Goal: Download file/media

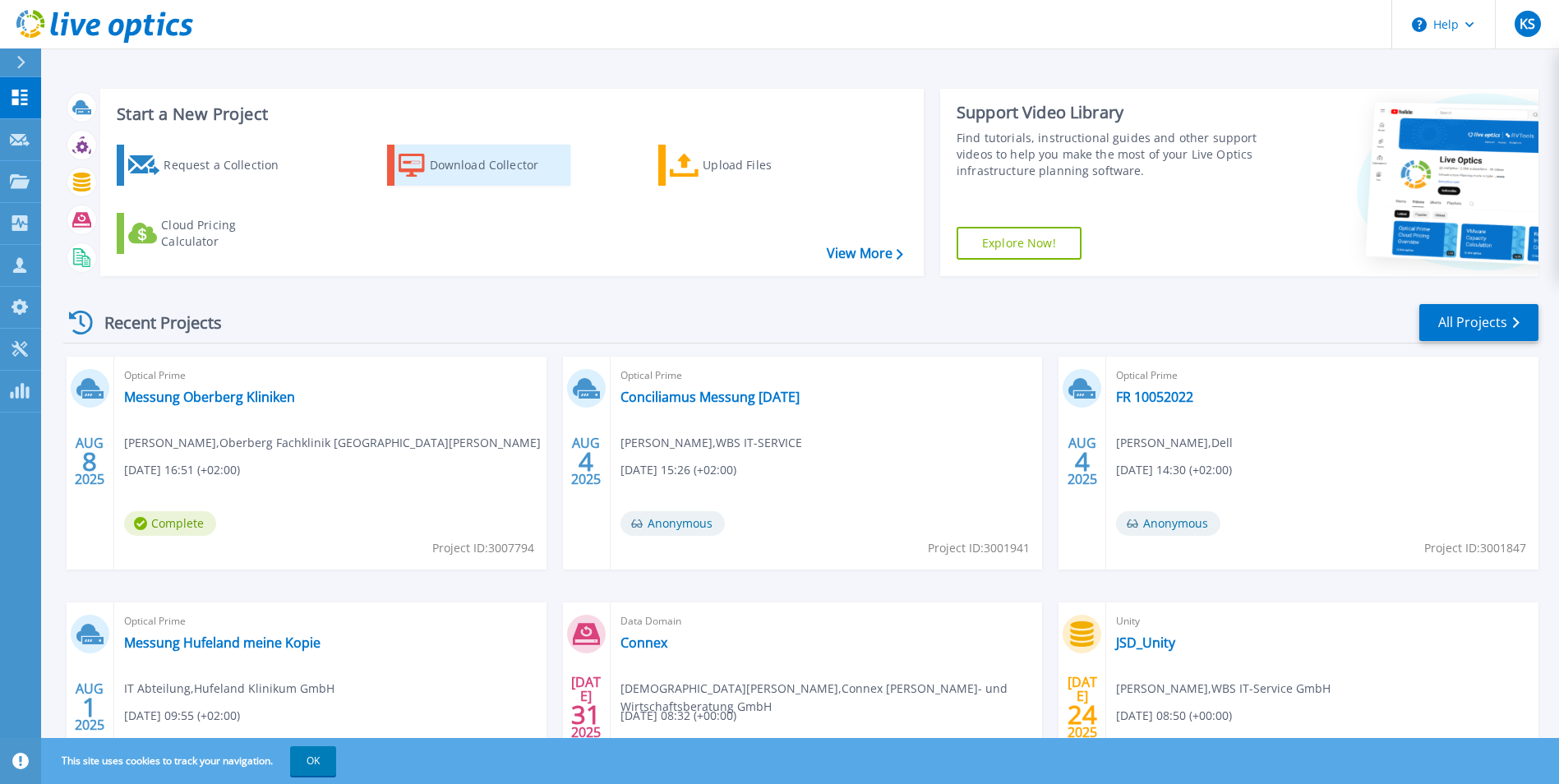
click at [502, 178] on div "Download Collector" at bounding box center [496, 164] width 132 height 32
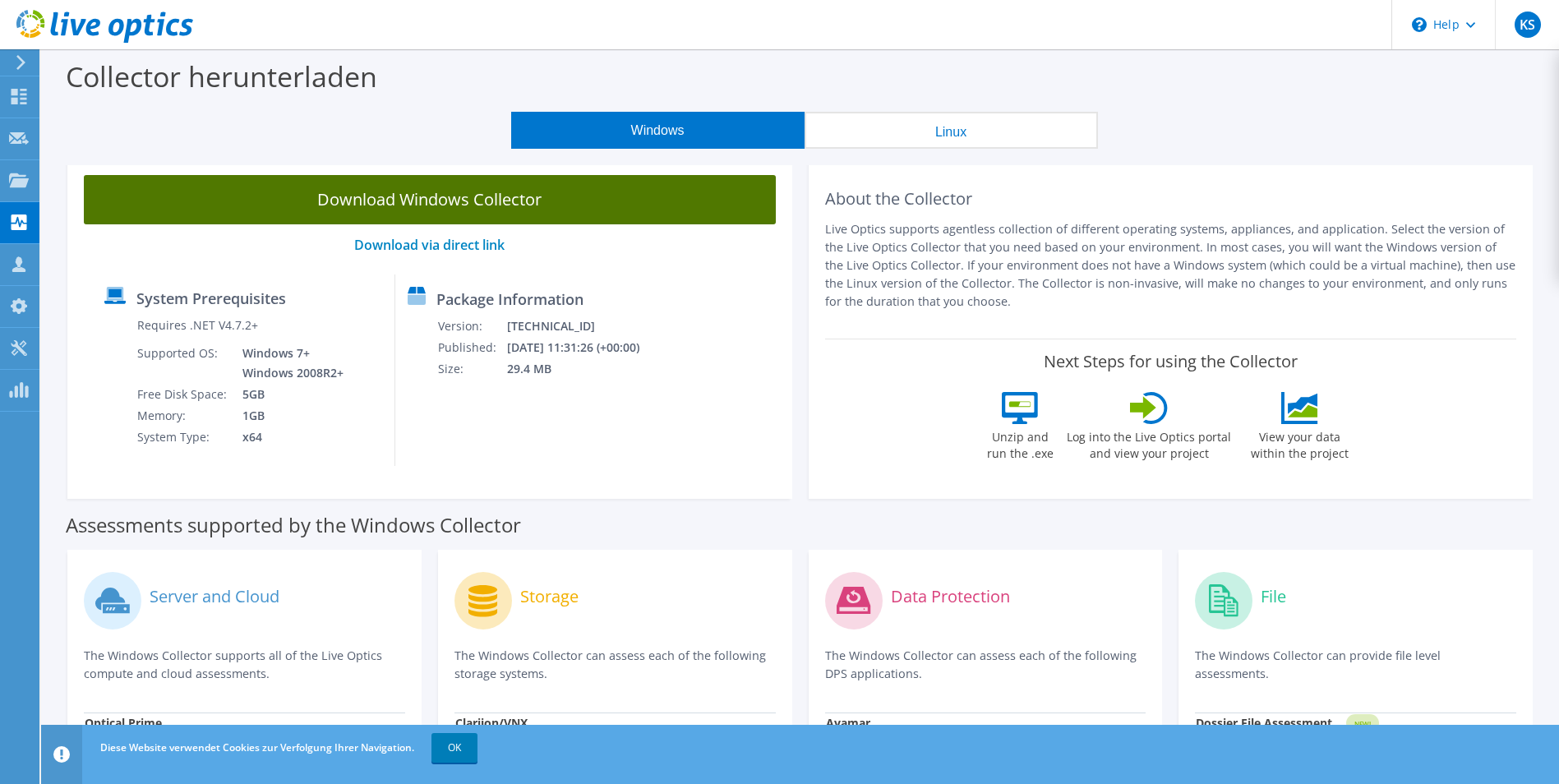
click at [397, 200] on link "Download Windows Collector" at bounding box center [430, 199] width 692 height 49
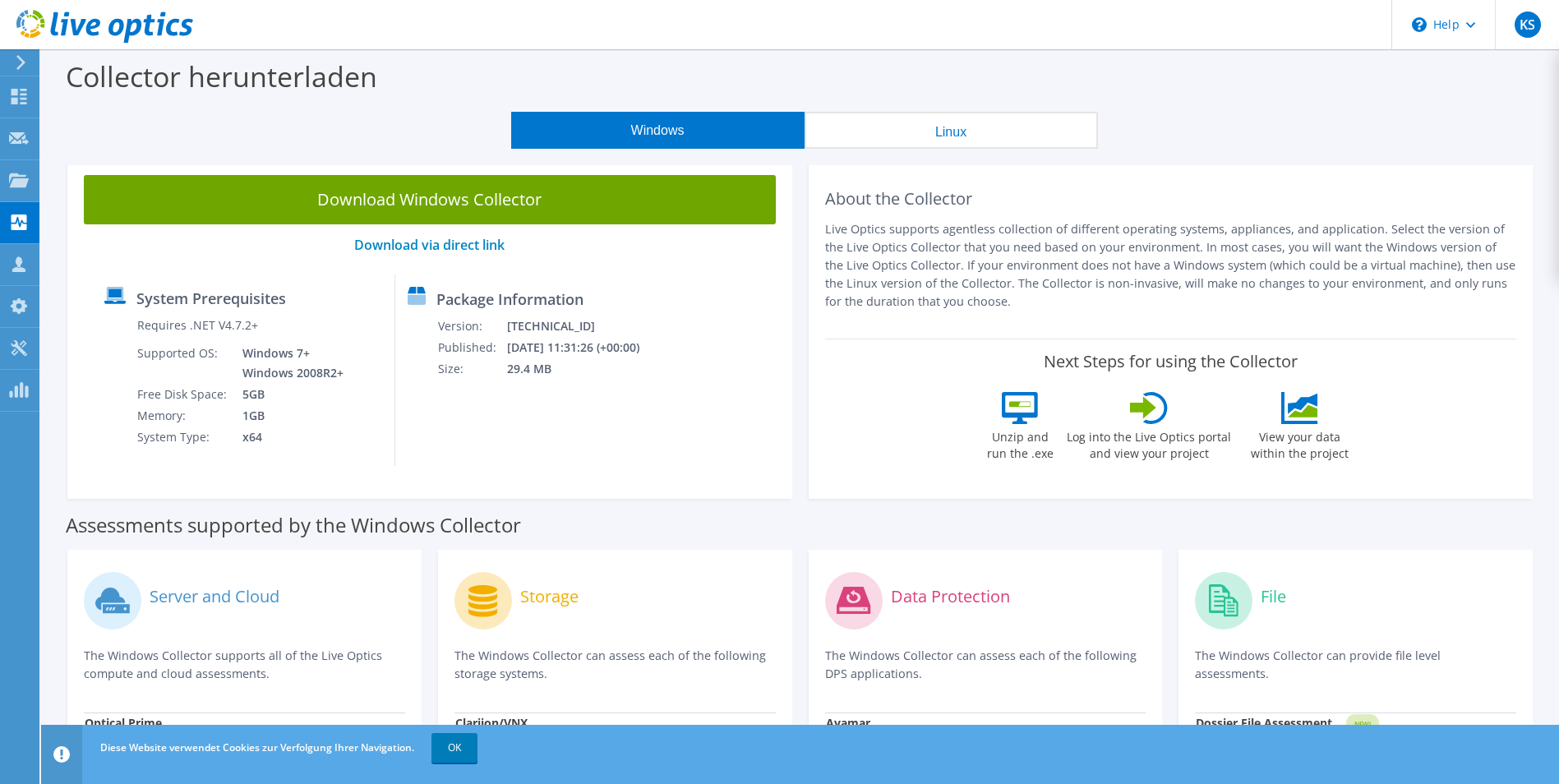
click at [158, 128] on div "Windows Linux" at bounding box center [804, 130] width 1493 height 37
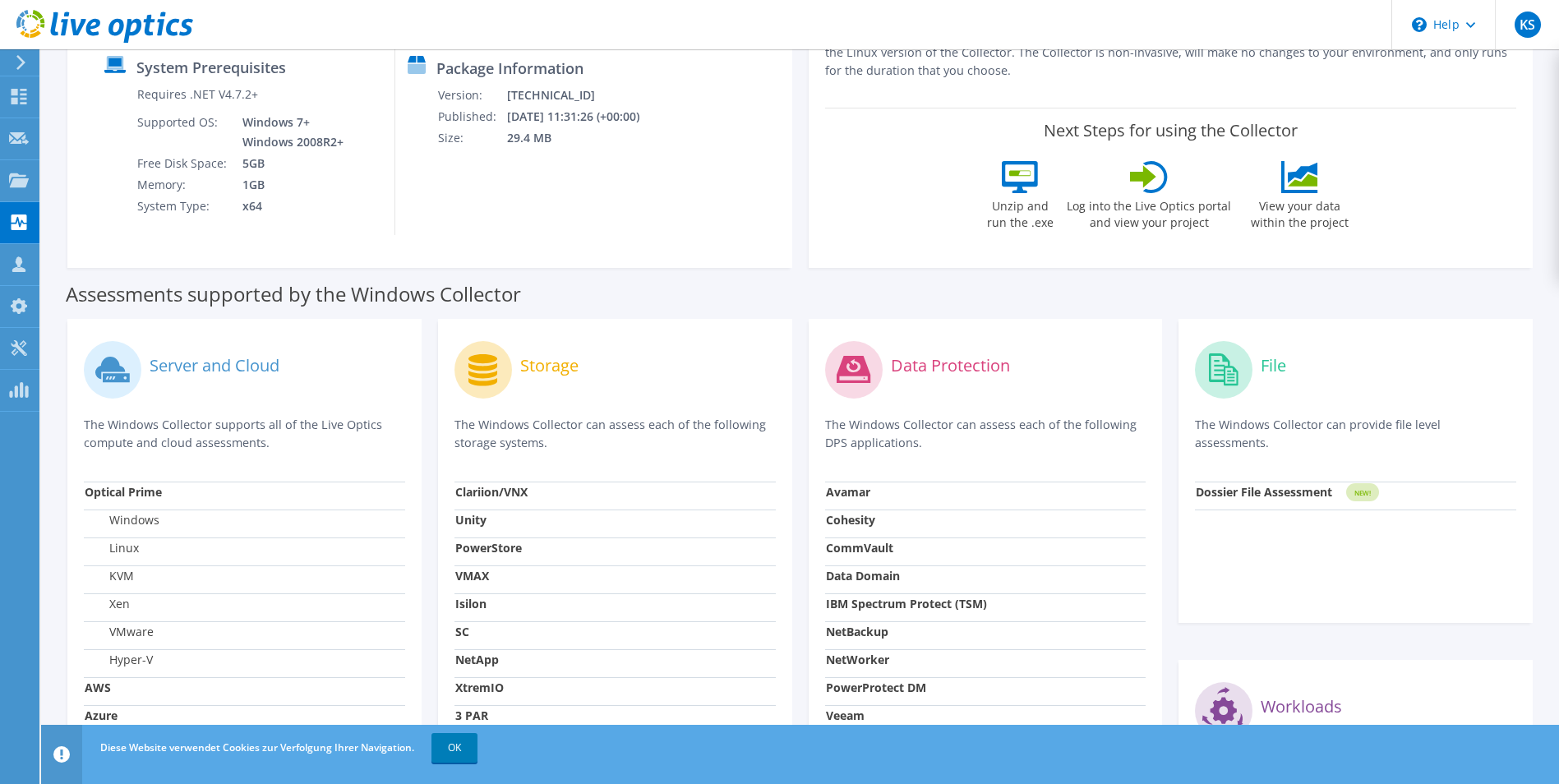
scroll to position [166, 0]
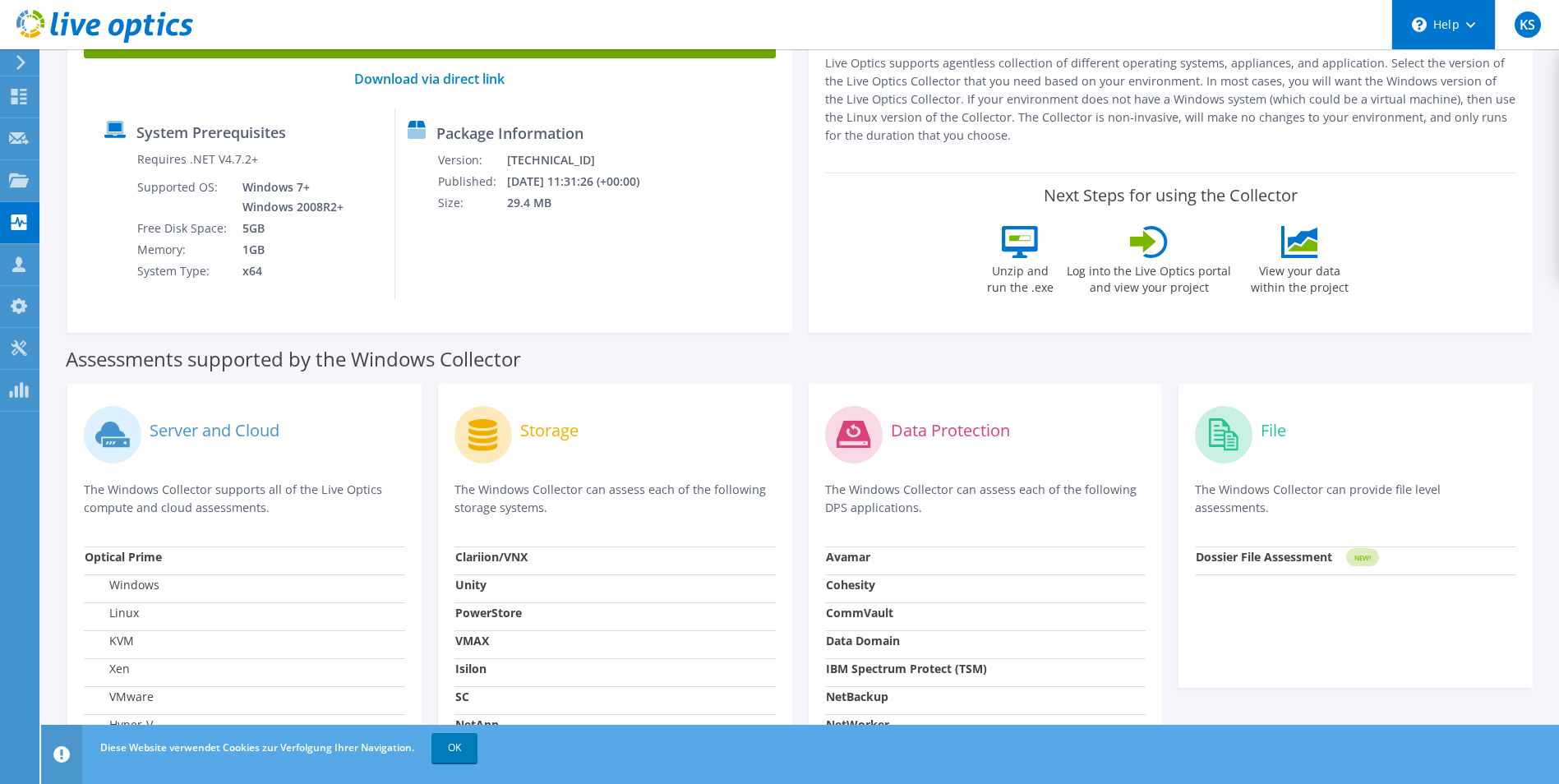
click at [1445, 27] on div "\n Help" at bounding box center [1443, 24] width 103 height 49
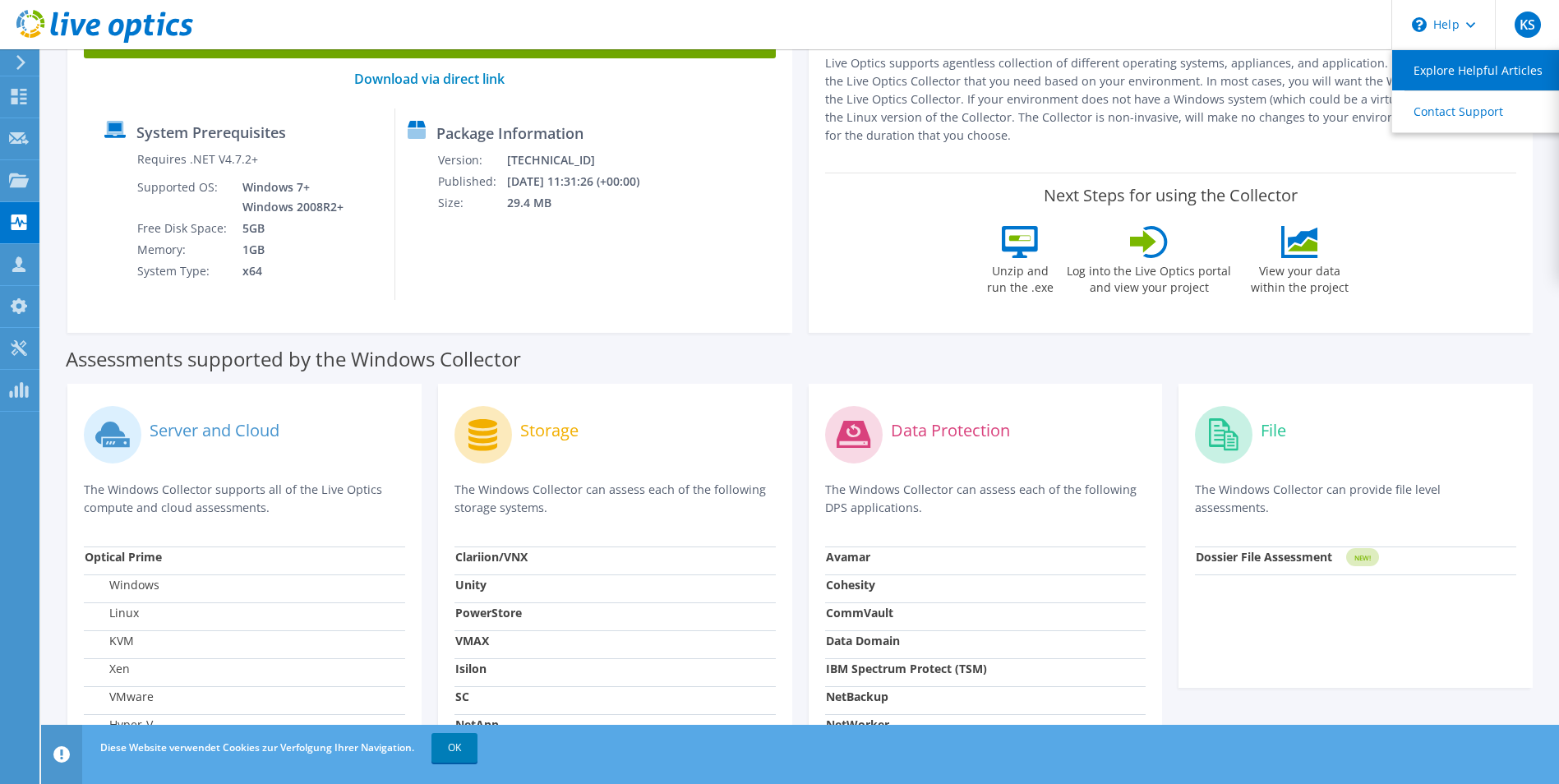
click at [1432, 74] on link "Explore Helpful Articles" at bounding box center [1484, 70] width 183 height 40
